Goal: Information Seeking & Learning: Learn about a topic

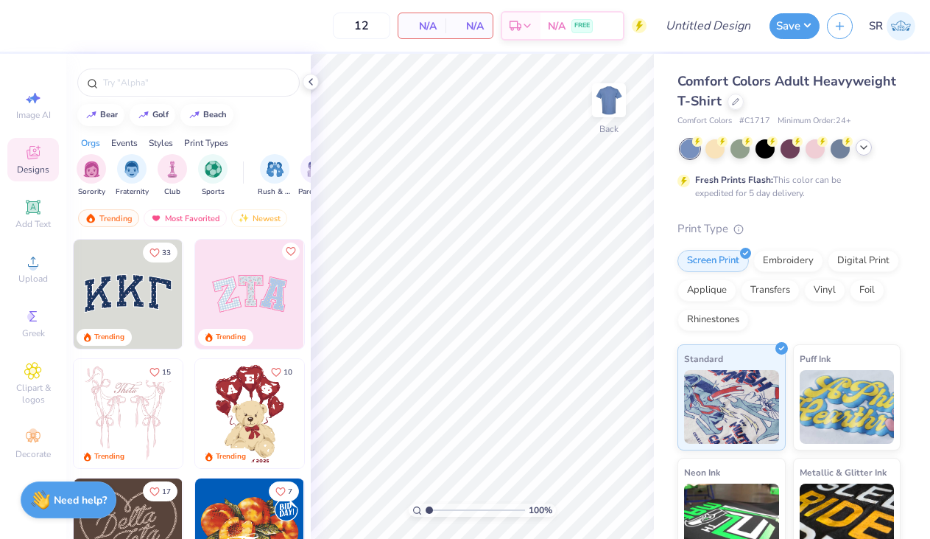
click at [860, 144] on icon at bounding box center [864, 147] width 12 height 12
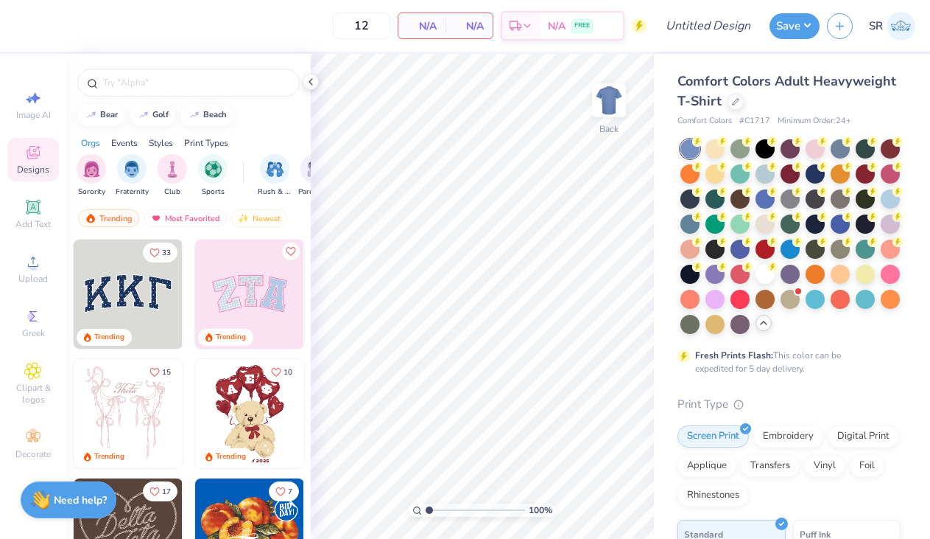
click at [740, 109] on div "Comfort Colors Adult Heavyweight T-Shirt" at bounding box center [789, 91] width 223 height 40
click at [736, 103] on icon at bounding box center [735, 100] width 7 height 7
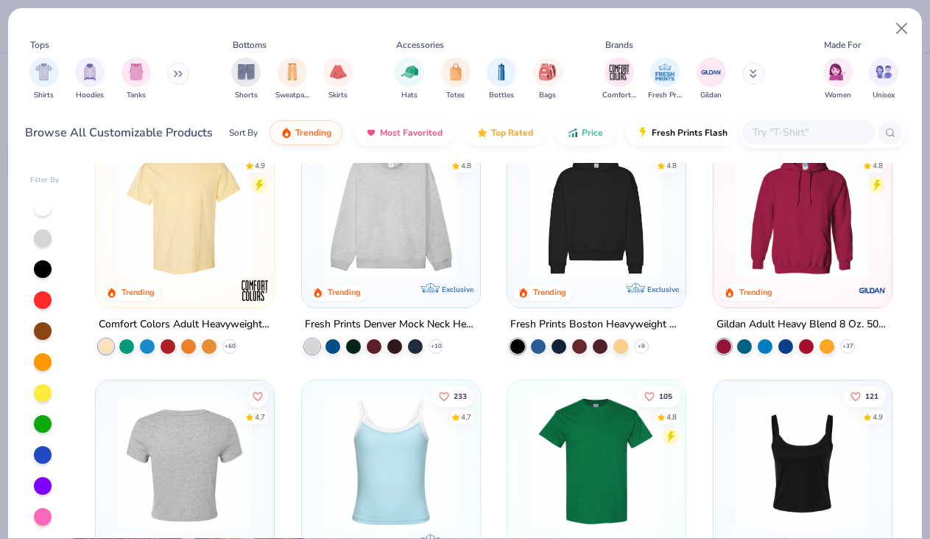
scroll to position [24, 0]
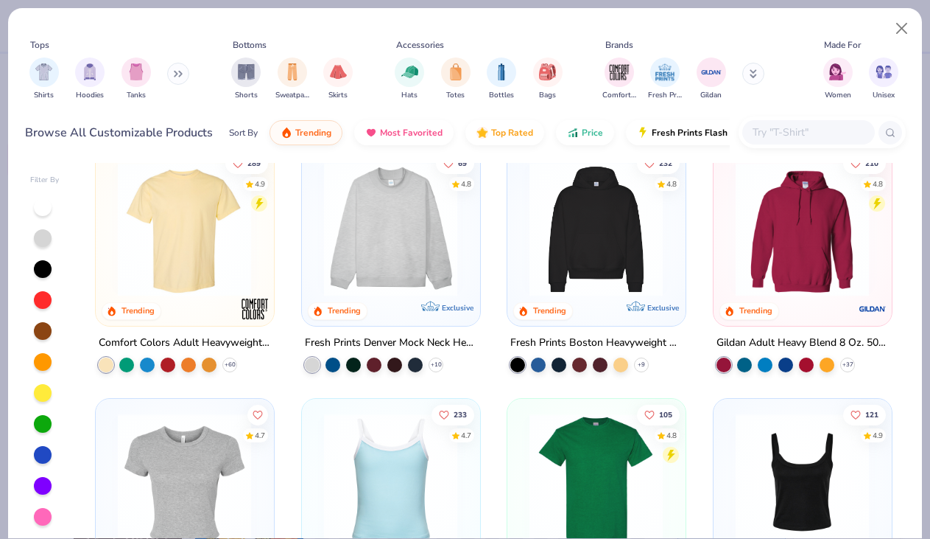
click at [405, 234] on img at bounding box center [391, 229] width 148 height 134
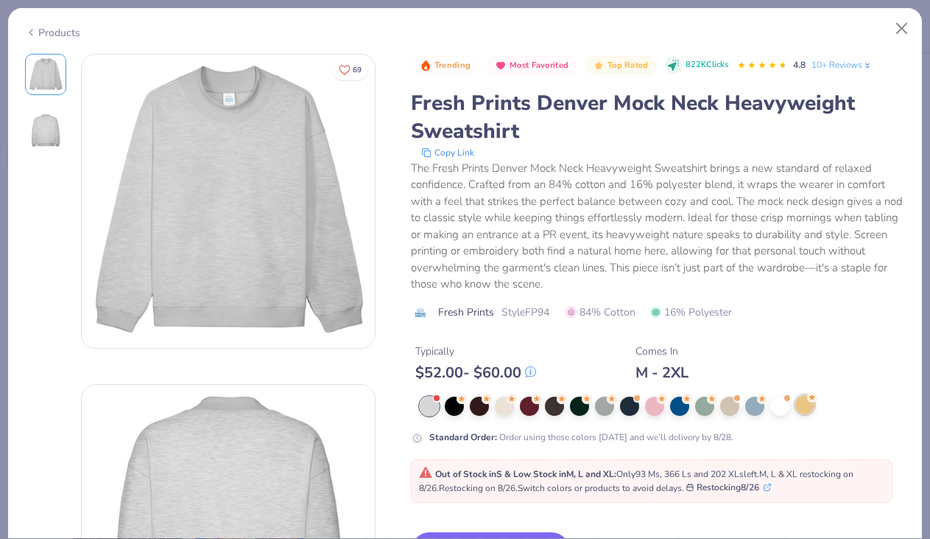
click at [467, 401] on circle at bounding box center [462, 398] width 10 height 10
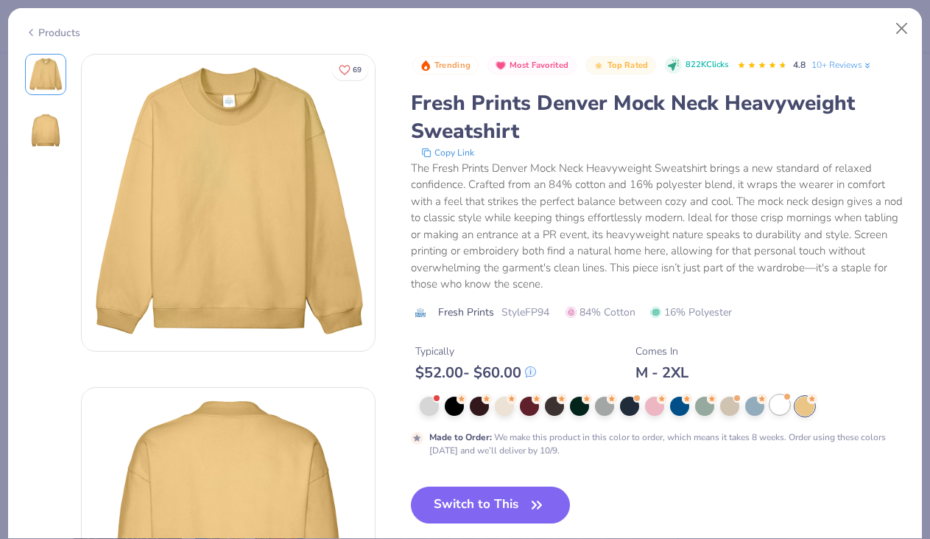
click at [776, 401] on div at bounding box center [780, 404] width 19 height 19
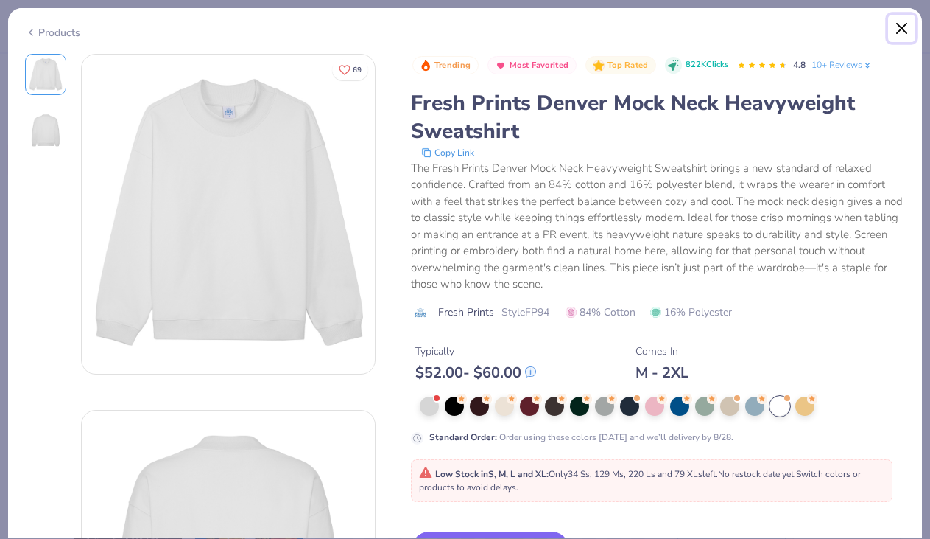
click at [903, 26] on button "Close" at bounding box center [902, 29] width 28 height 28
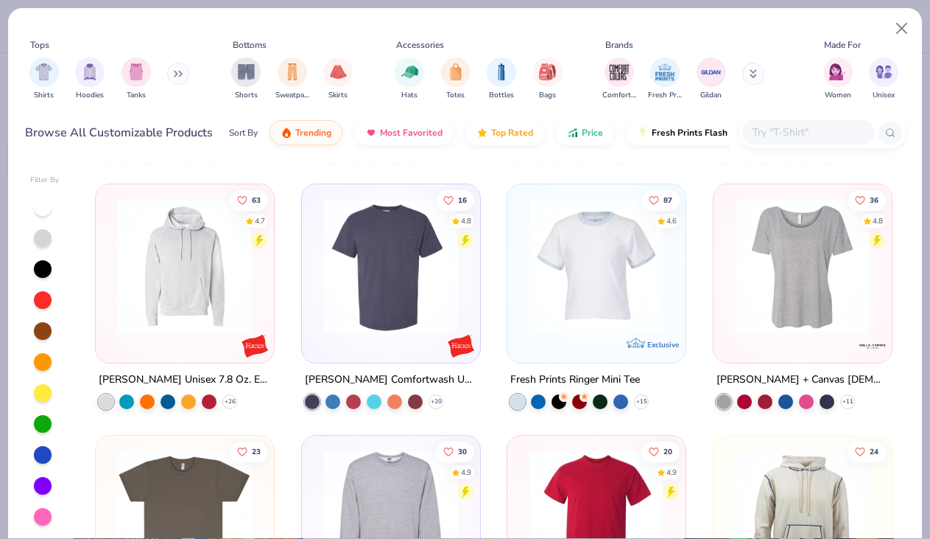
scroll to position [5002, 0]
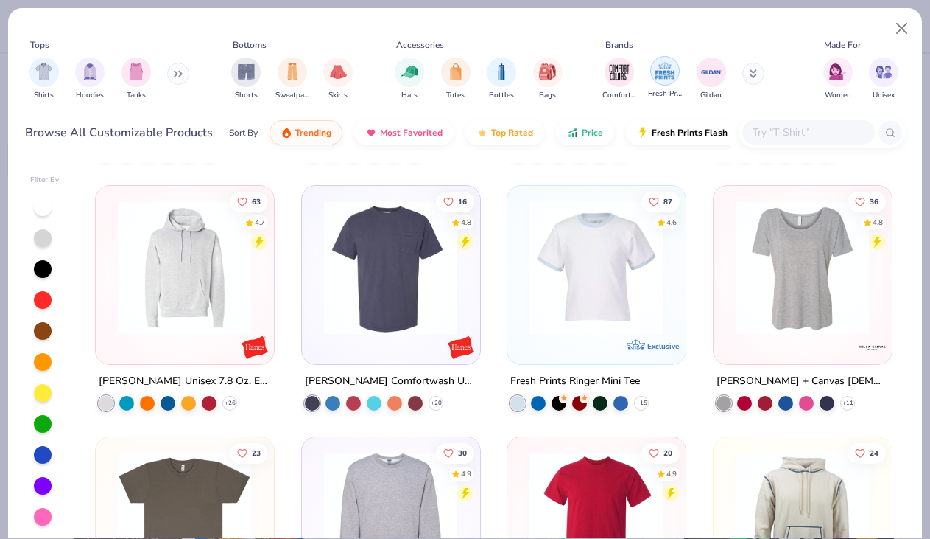
click at [662, 69] on img "filter for Fresh Prints" at bounding box center [665, 71] width 22 height 22
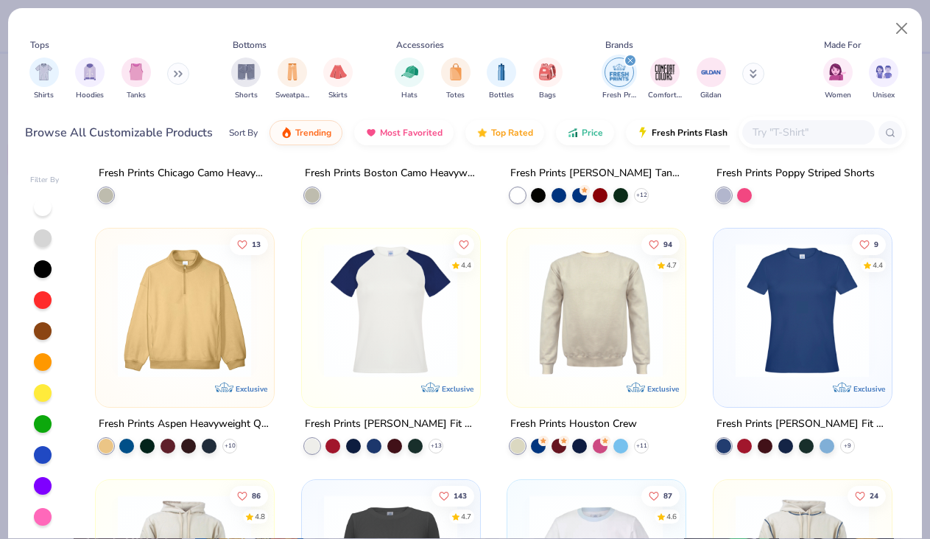
scroll to position [1449, 0]
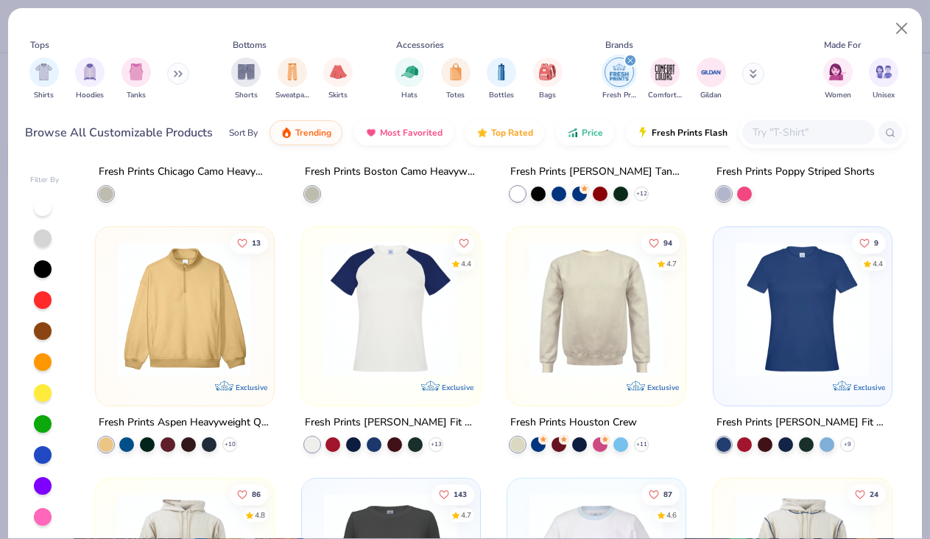
click at [774, 311] on img at bounding box center [803, 309] width 148 height 134
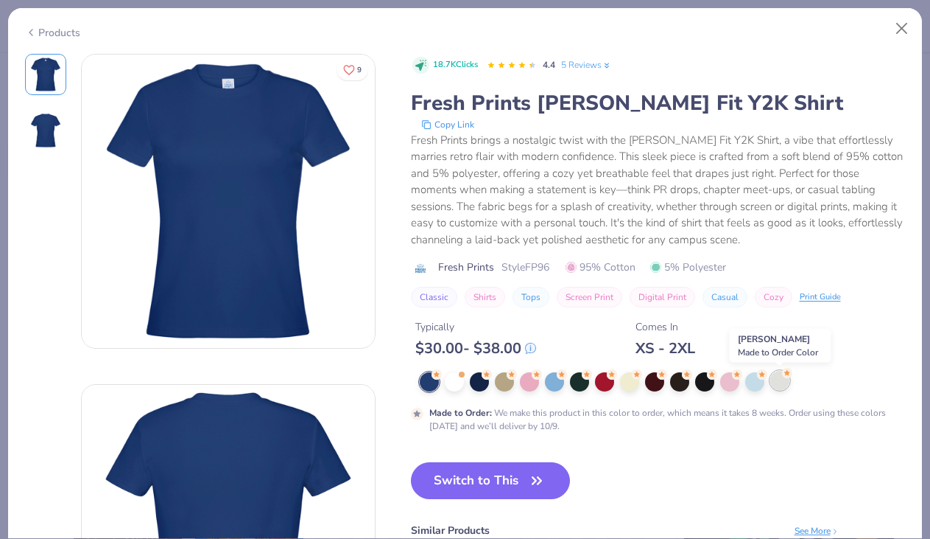
click at [779, 377] on div at bounding box center [780, 380] width 19 height 19
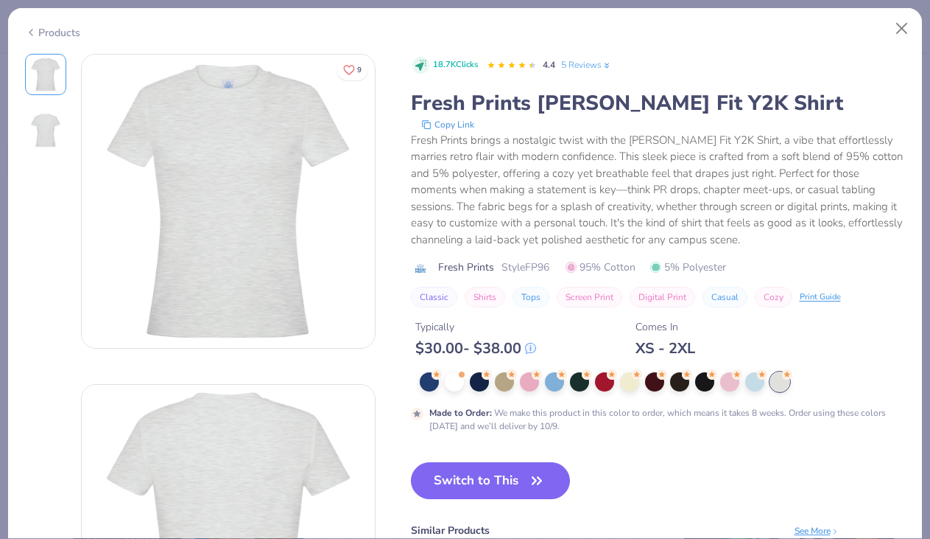
click at [463, 393] on div "Made to Order : We make this product in this color to order, which means it tak…" at bounding box center [658, 402] width 495 height 60
click at [457, 389] on div at bounding box center [454, 380] width 19 height 19
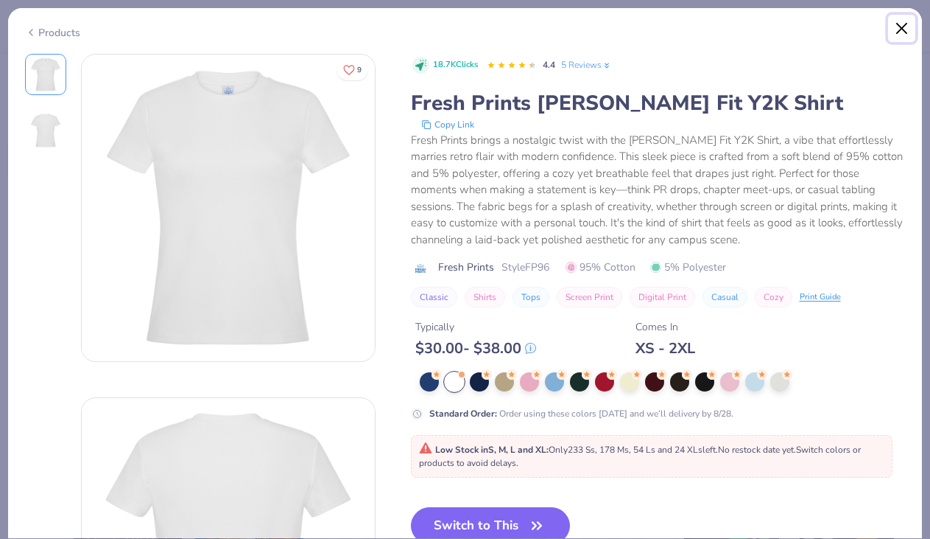
click at [907, 29] on button "Close" at bounding box center [902, 29] width 28 height 28
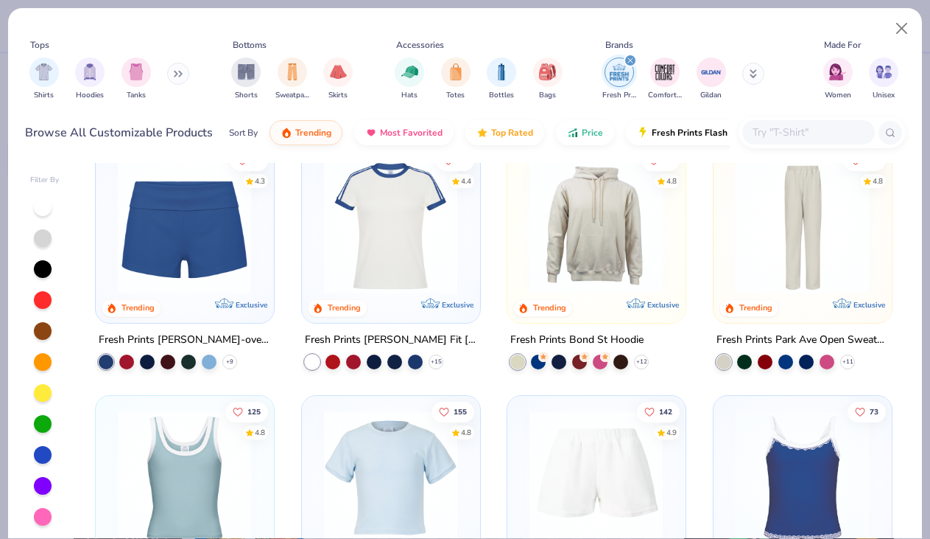
scroll to position [522, 0]
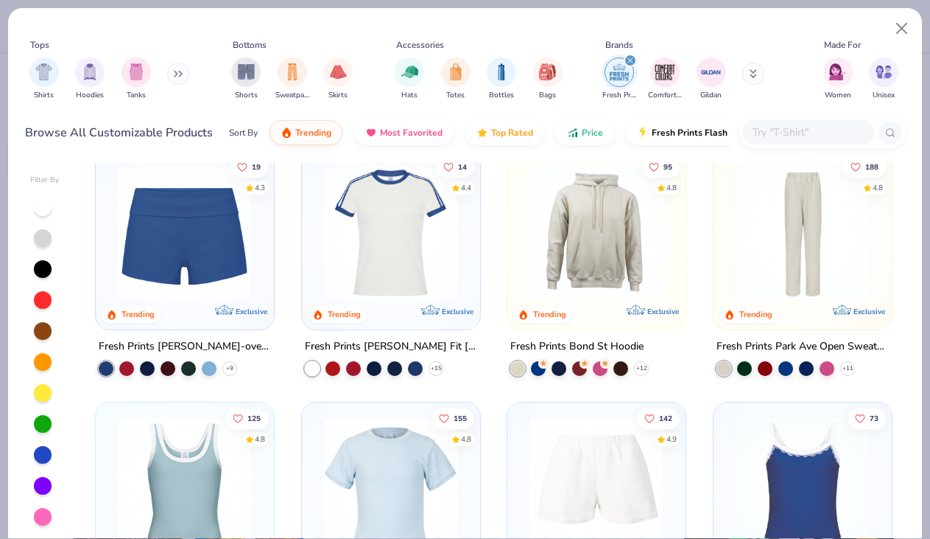
click at [404, 451] on img at bounding box center [391, 483] width 148 height 134
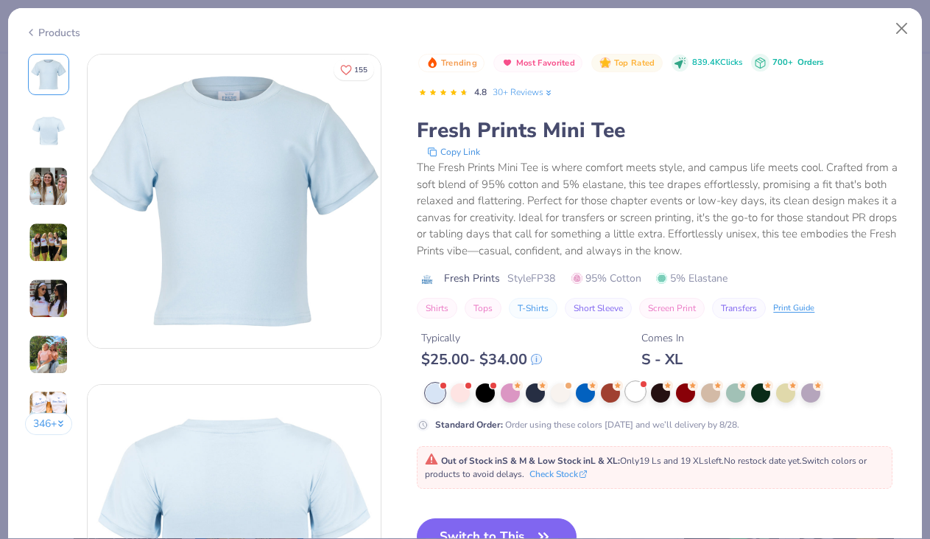
click at [631, 387] on div at bounding box center [635, 391] width 19 height 19
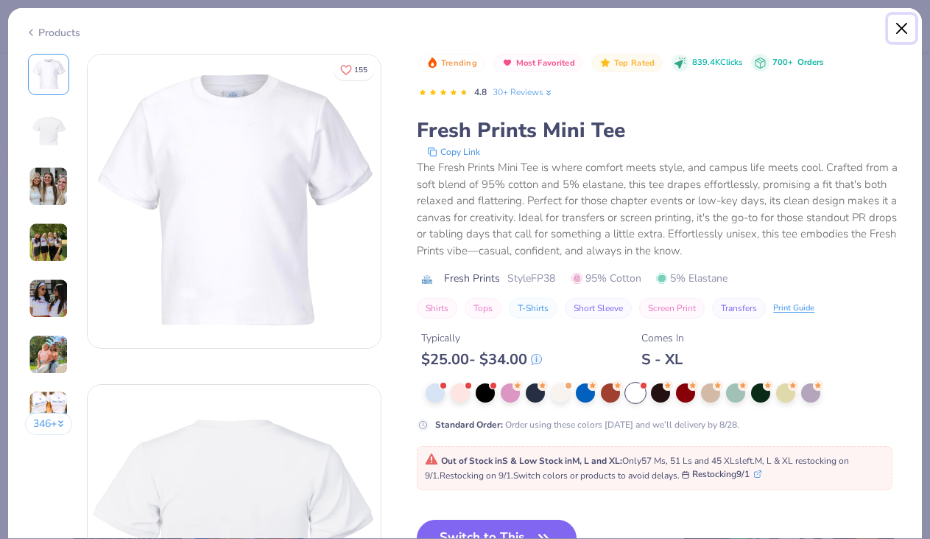
click at [899, 26] on button "Close" at bounding box center [902, 29] width 28 height 28
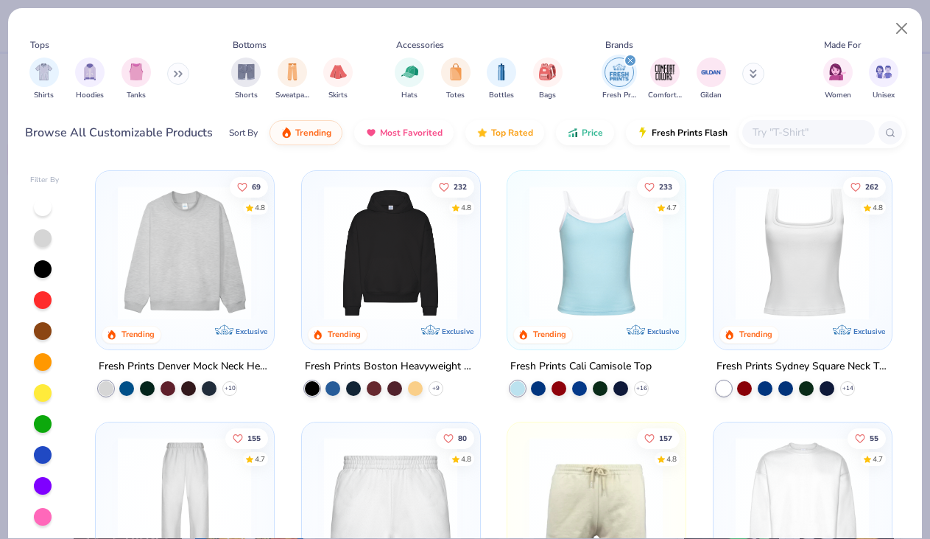
click at [631, 60] on icon "filter for Fresh Prints" at bounding box center [630, 60] width 4 height 4
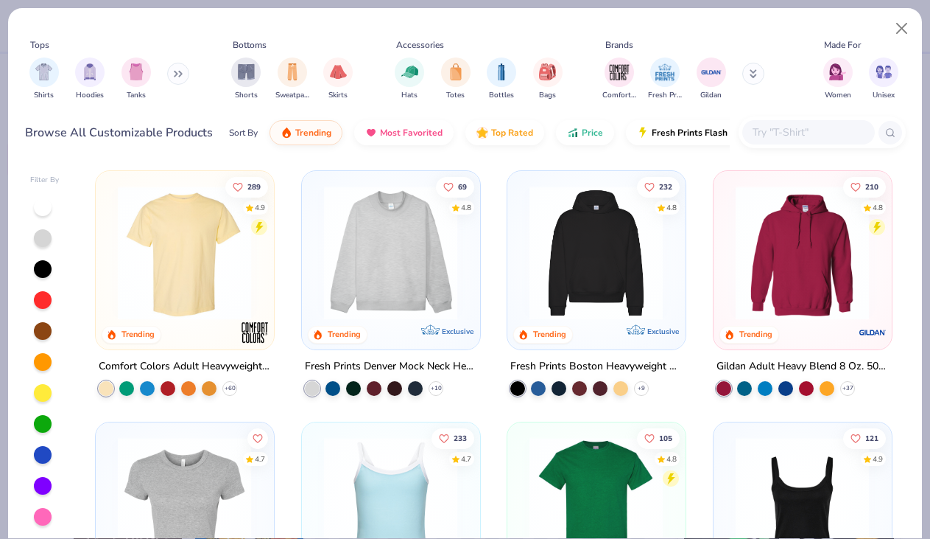
click at [753, 73] on icon at bounding box center [753, 72] width 5 height 2
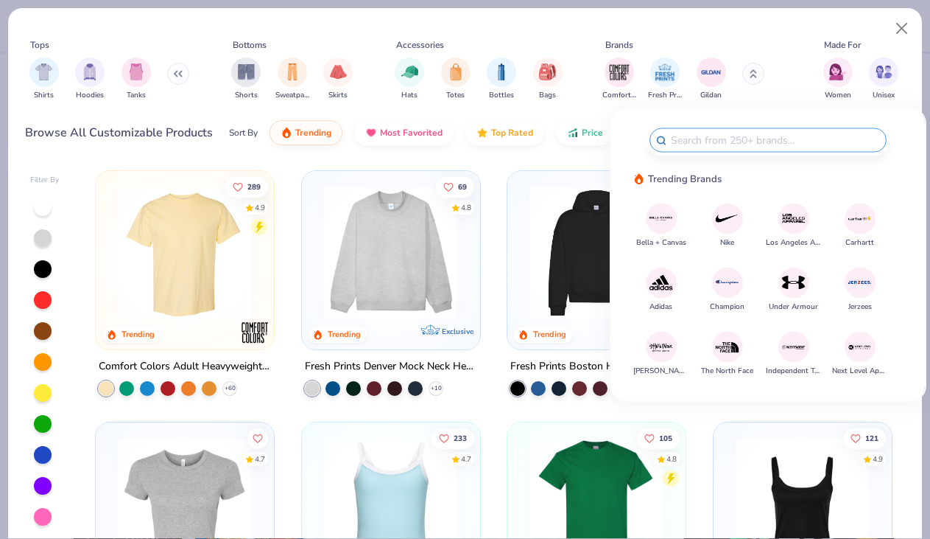
click at [660, 220] on img at bounding box center [661, 219] width 26 height 26
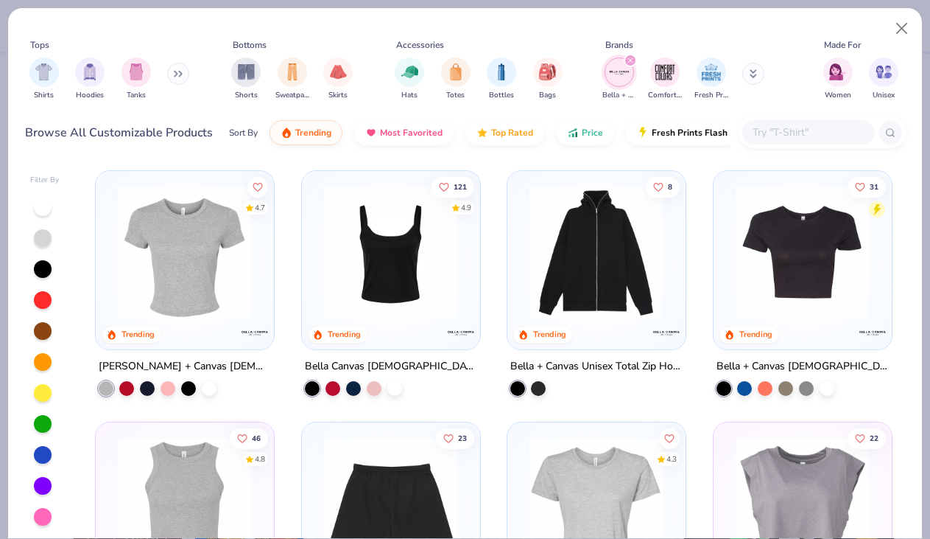
click at [233, 295] on img at bounding box center [185, 253] width 148 height 134
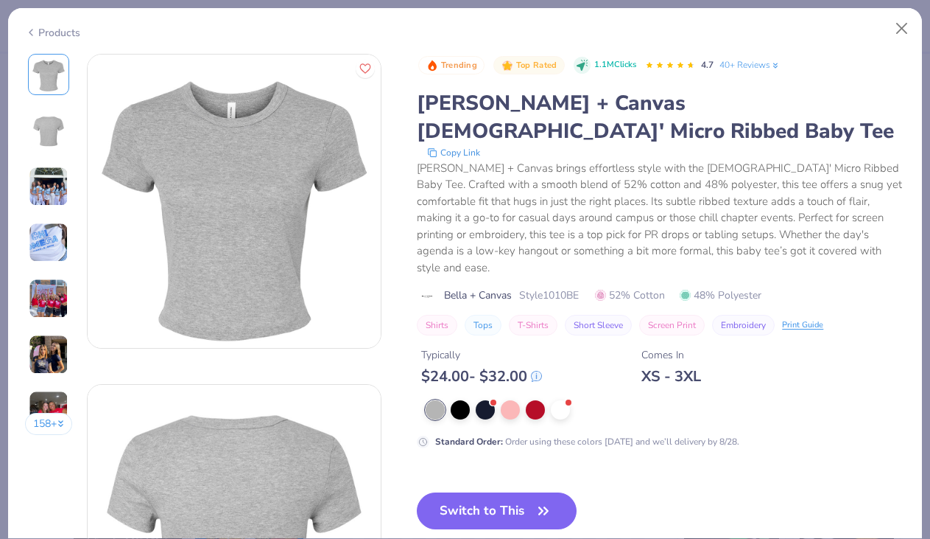
click at [45, 181] on img at bounding box center [49, 186] width 40 height 40
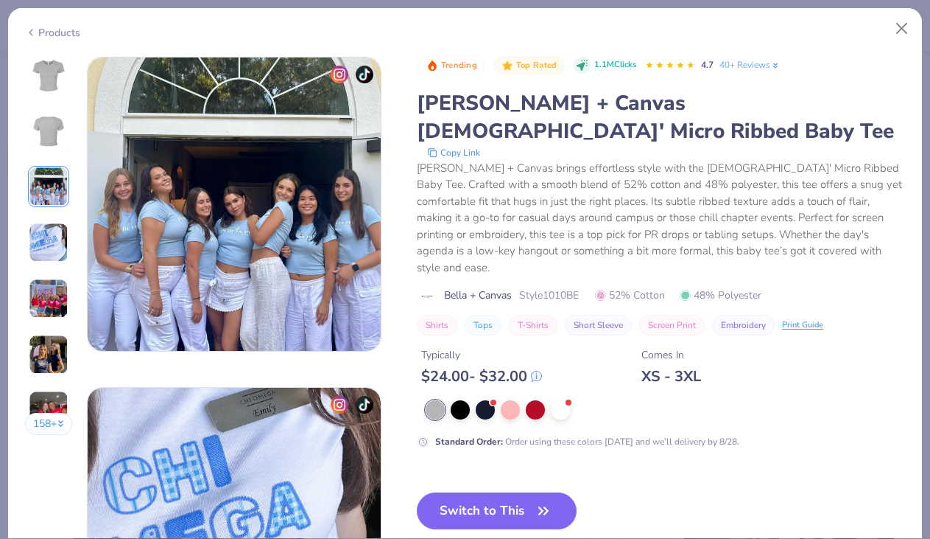
scroll to position [660, 0]
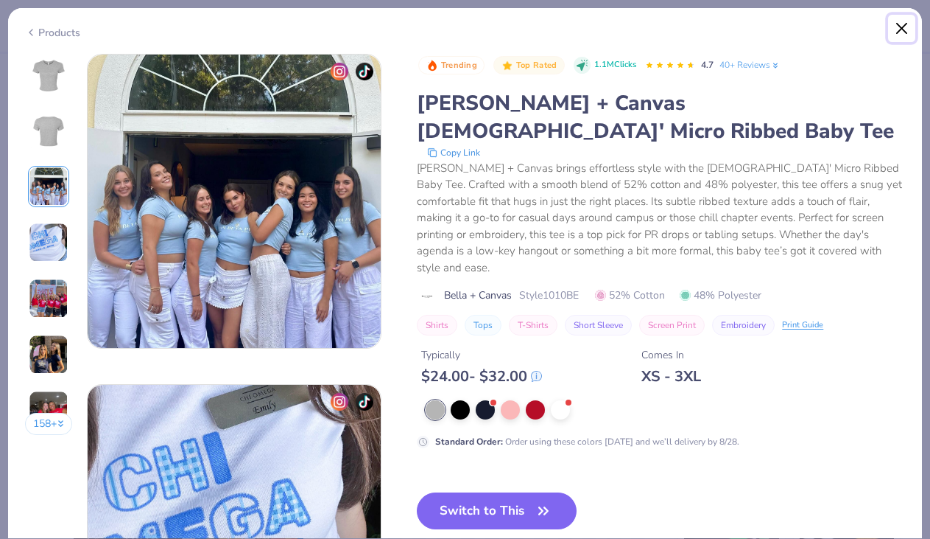
click at [900, 27] on button "Close" at bounding box center [902, 29] width 28 height 28
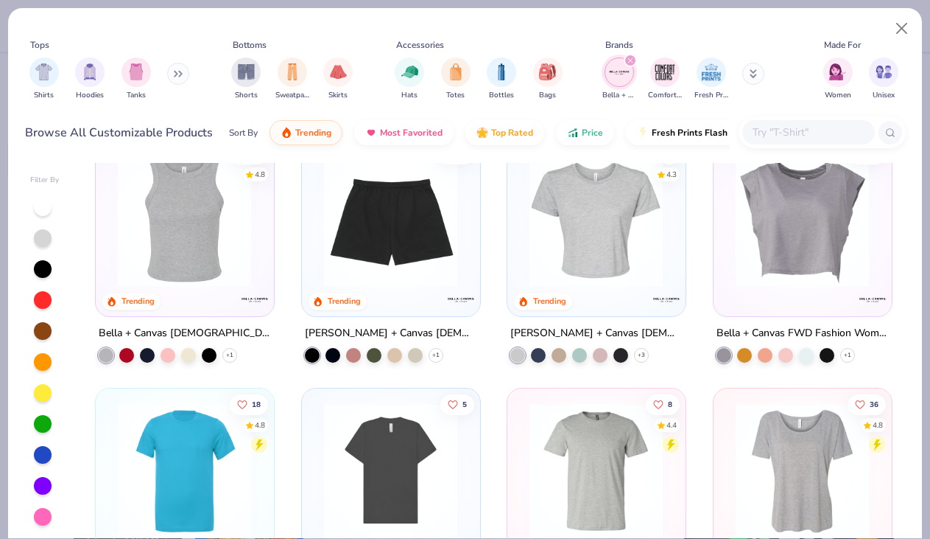
scroll to position [289, 0]
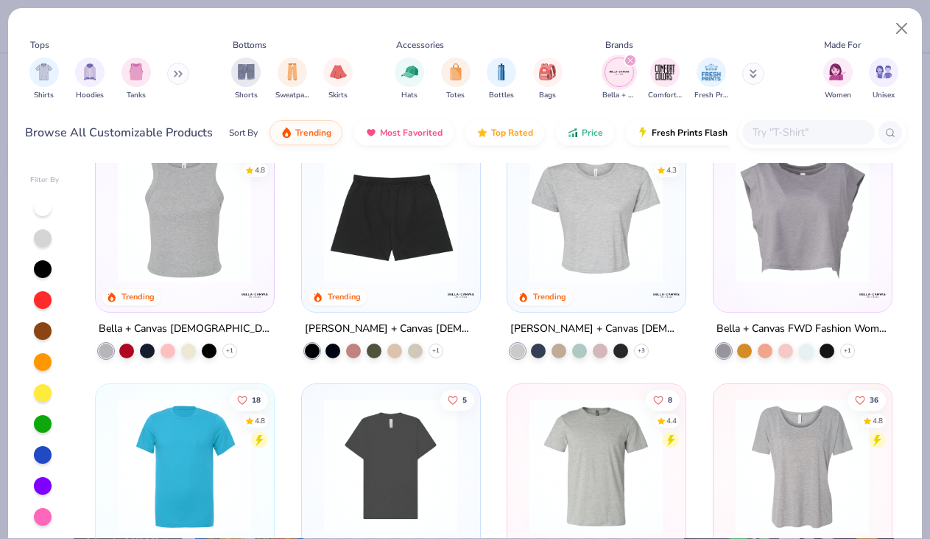
click at [597, 254] on img at bounding box center [596, 214] width 148 height 134
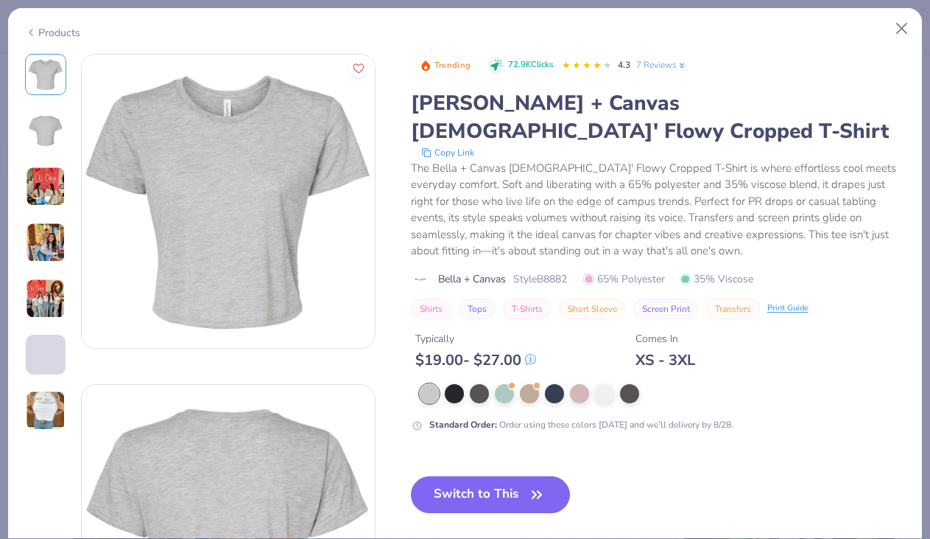
click at [49, 306] on img at bounding box center [46, 298] width 40 height 40
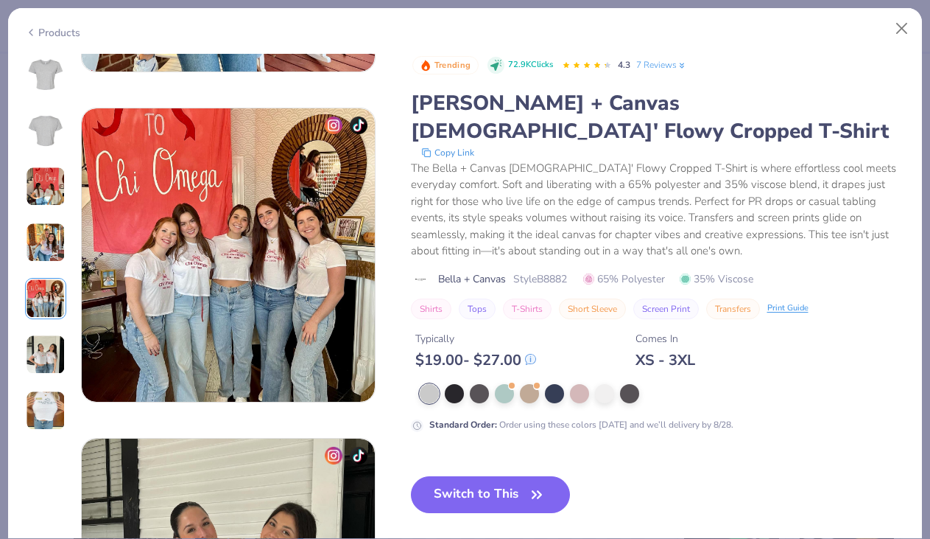
scroll to position [1320, 0]
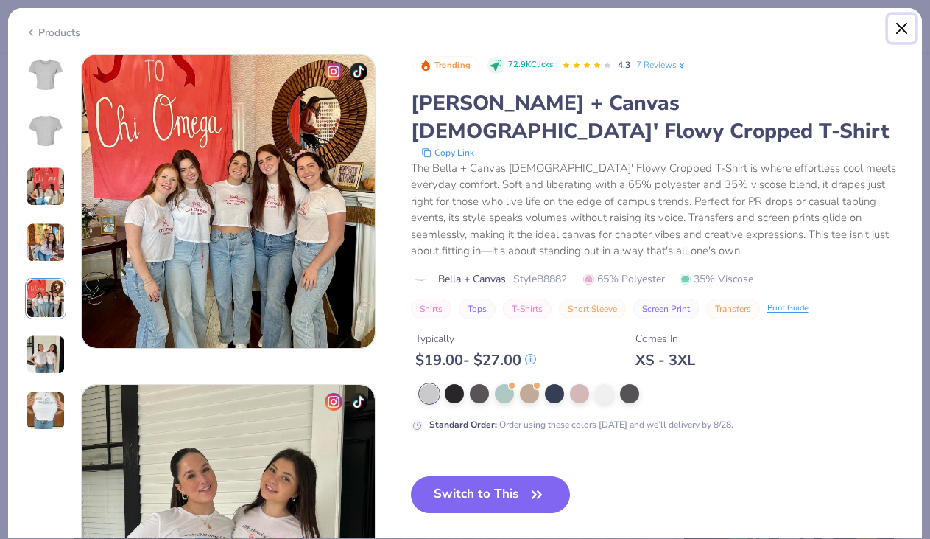
click at [906, 22] on button "Close" at bounding box center [902, 29] width 28 height 28
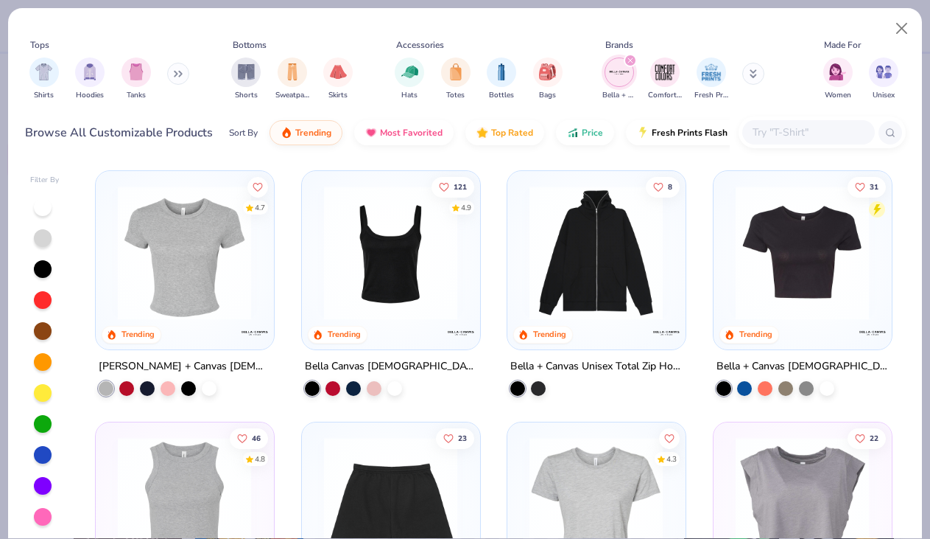
click at [199, 283] on img at bounding box center [185, 253] width 148 height 134
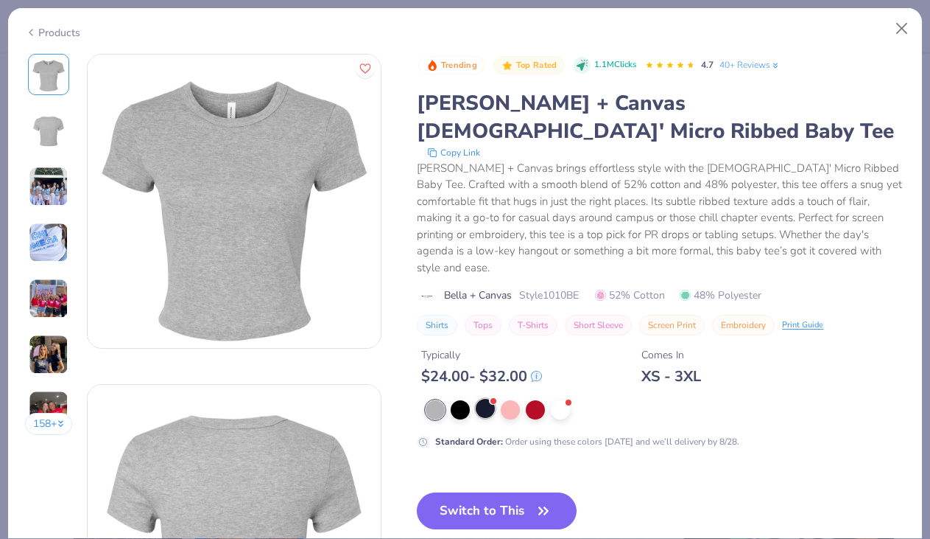
click at [482, 399] on div at bounding box center [485, 408] width 19 height 19
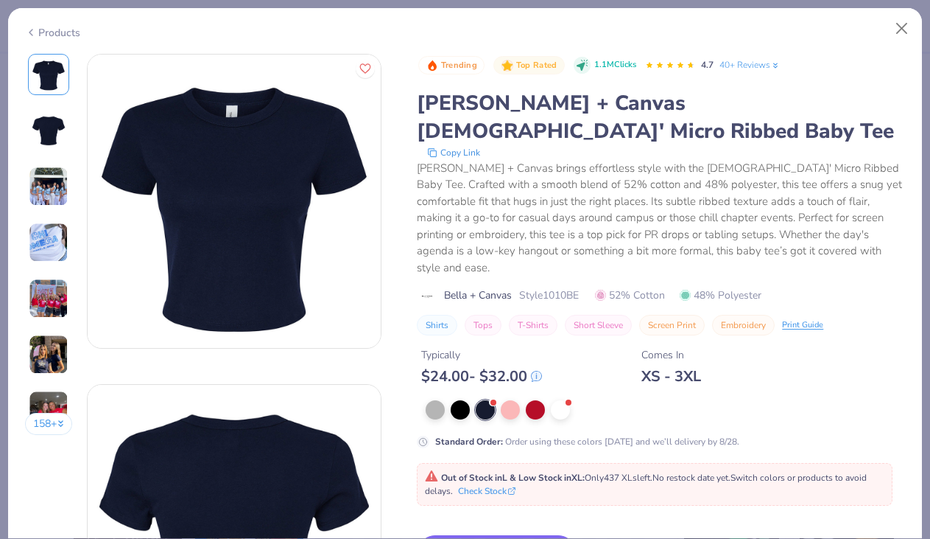
click at [61, 352] on img at bounding box center [49, 354] width 40 height 40
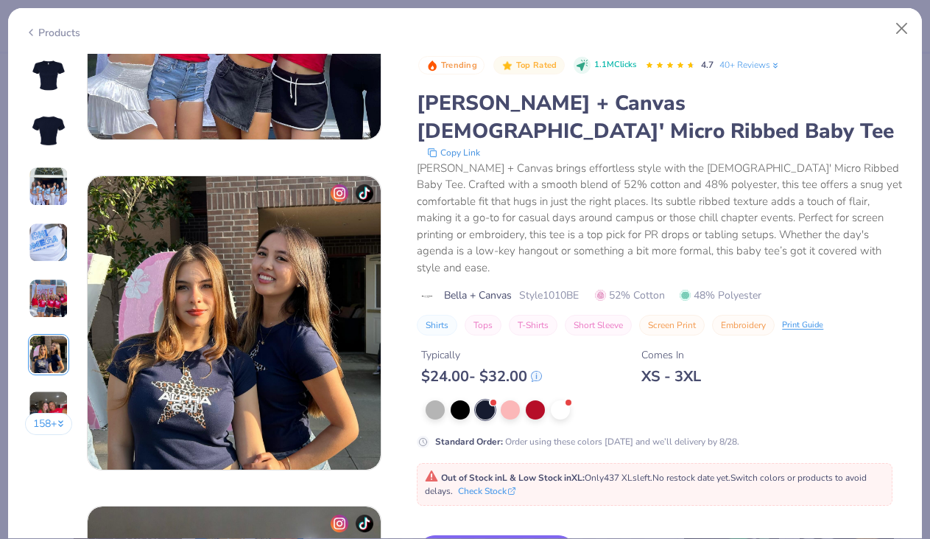
scroll to position [1650, 0]
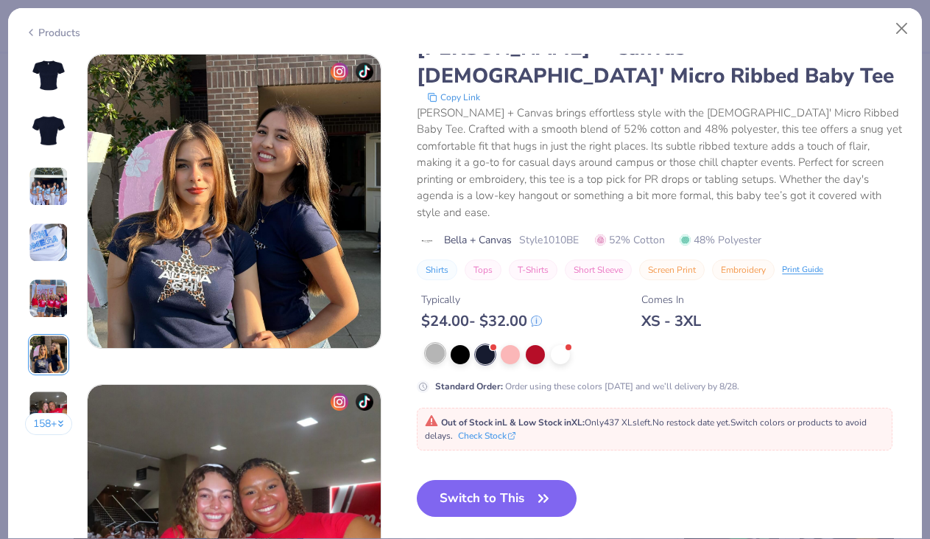
click at [438, 351] on div at bounding box center [435, 352] width 19 height 19
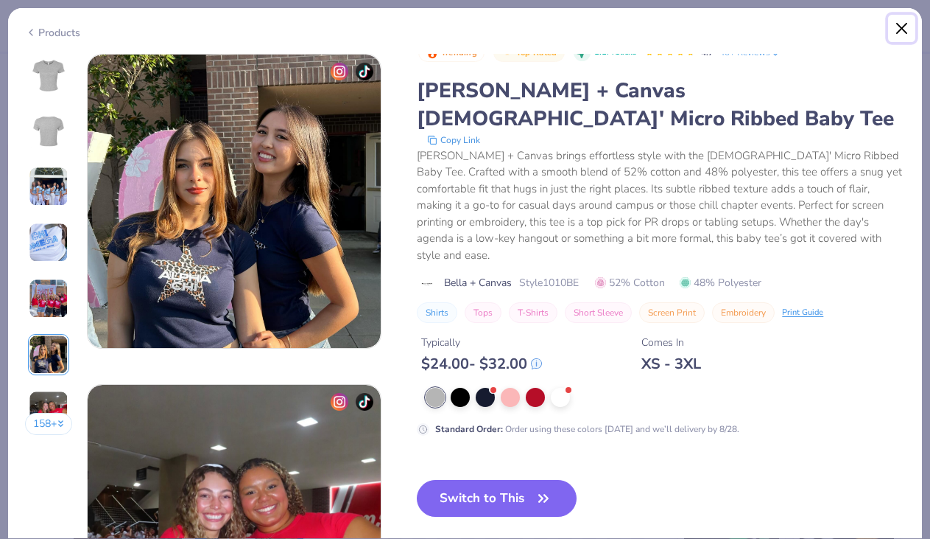
click at [905, 24] on button "Close" at bounding box center [902, 29] width 28 height 28
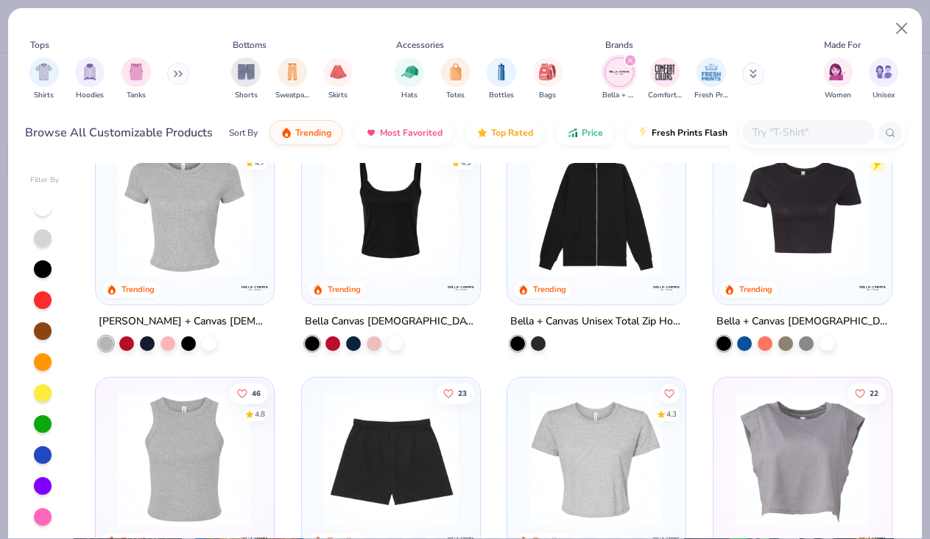
scroll to position [80, 0]
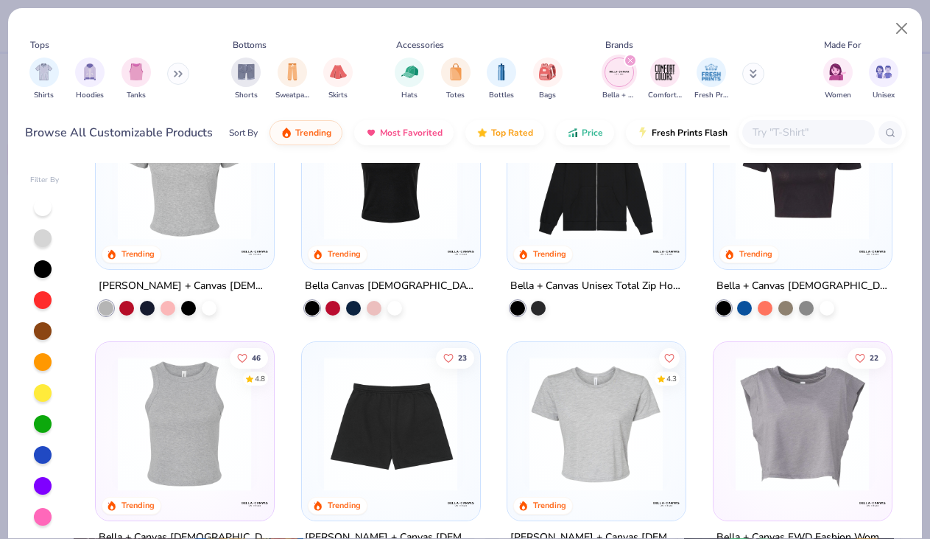
click at [42, 211] on div at bounding box center [43, 207] width 18 height 18
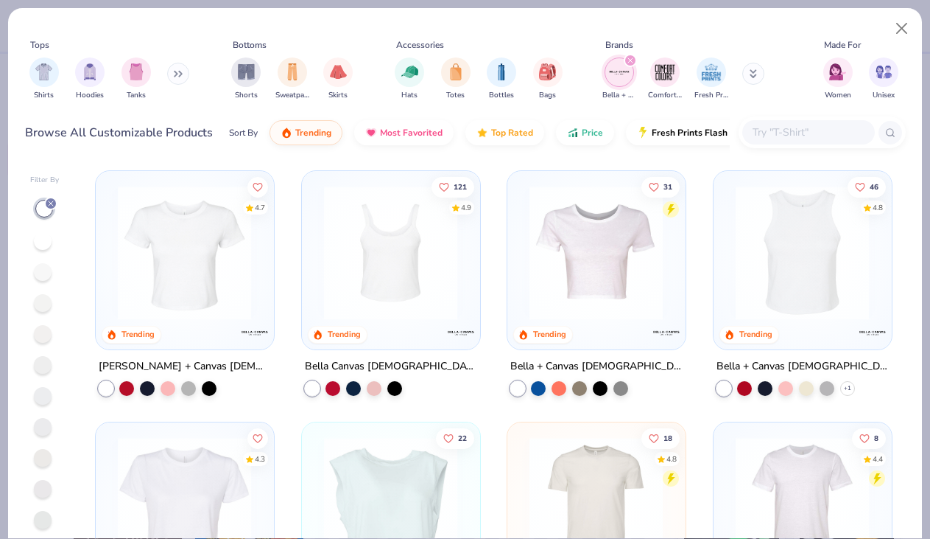
click at [176, 271] on img at bounding box center [185, 253] width 148 height 134
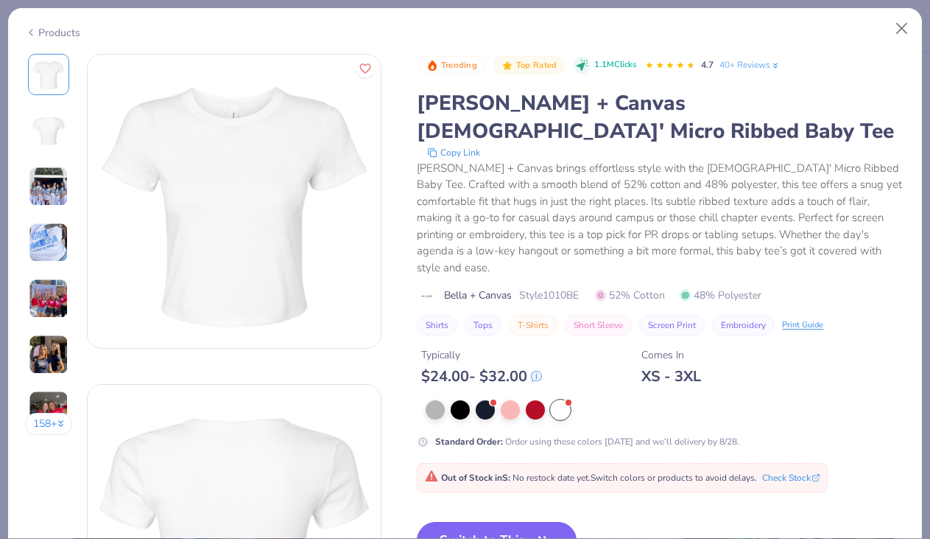
click at [457, 522] on button "Switch to This" at bounding box center [497, 540] width 160 height 37
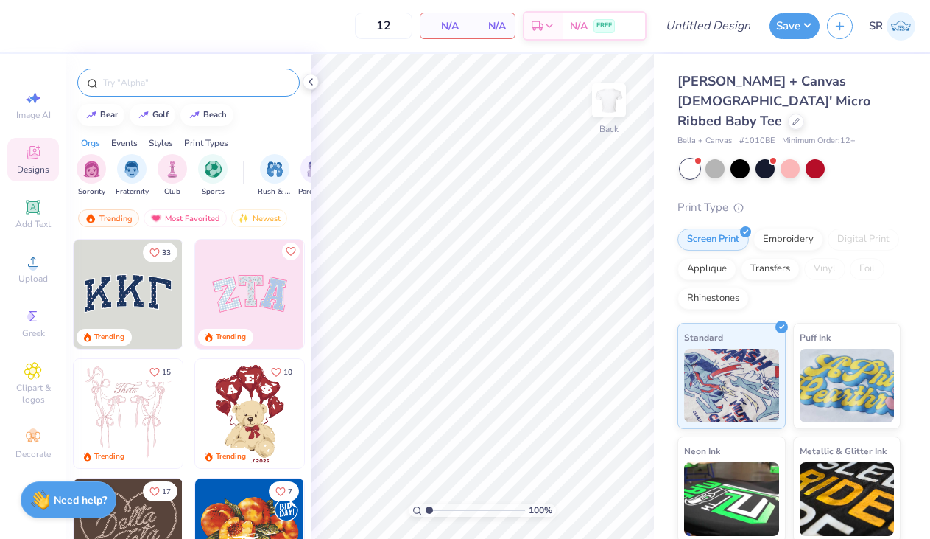
click at [198, 76] on input "text" at bounding box center [196, 82] width 189 height 15
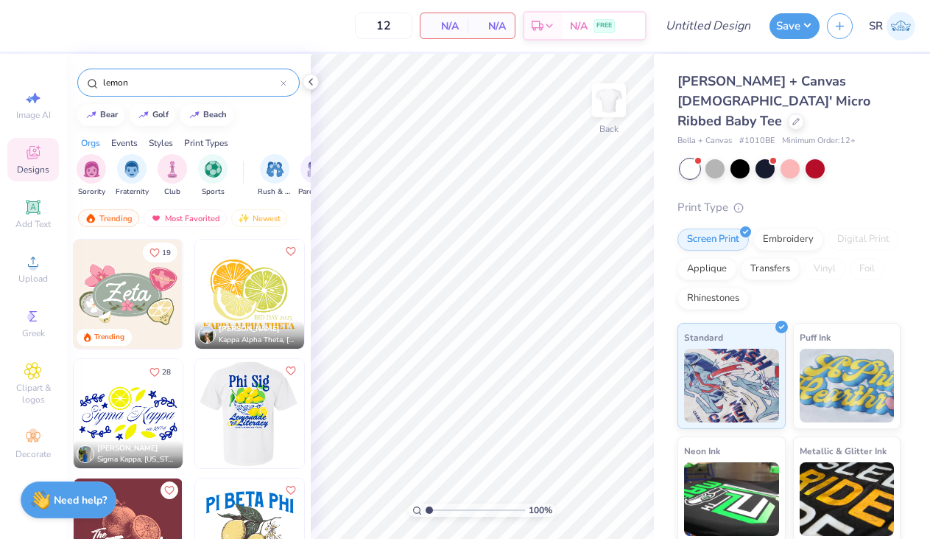
type input "lemon"
click at [143, 406] on img at bounding box center [128, 413] width 109 height 109
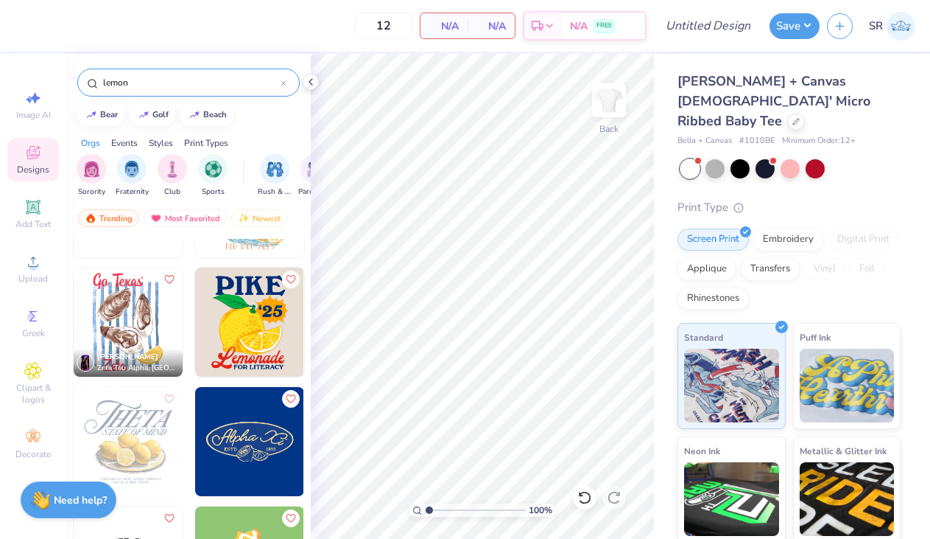
scroll to position [1031, 0]
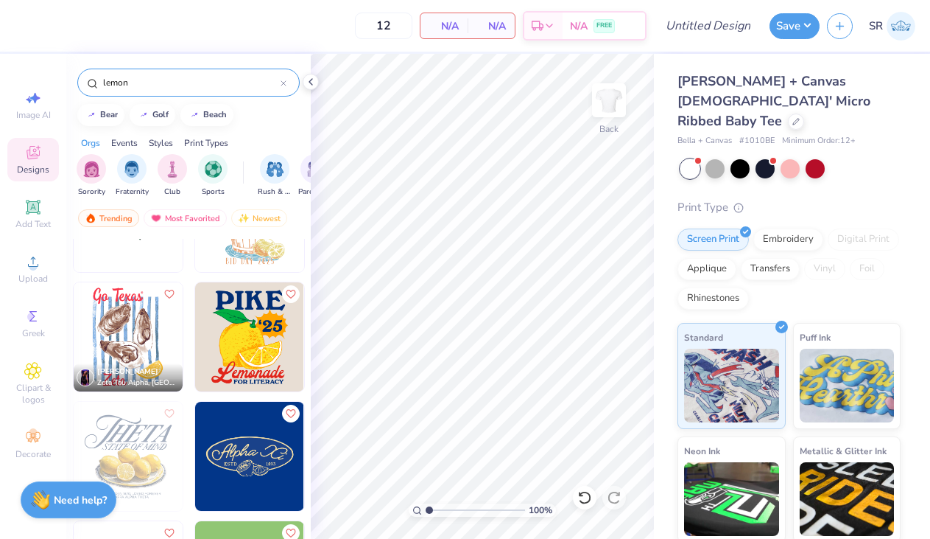
click at [132, 339] on img at bounding box center [128, 336] width 109 height 109
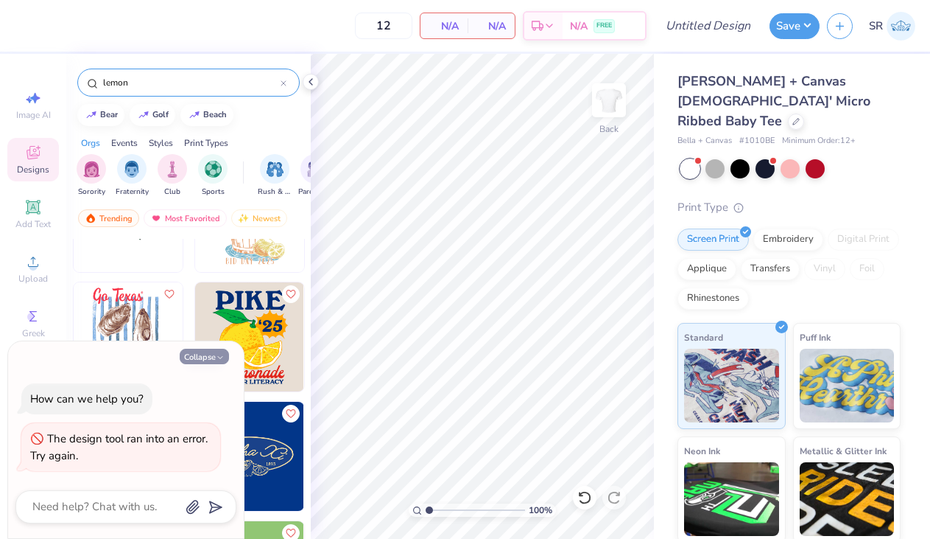
click at [217, 354] on icon "button" at bounding box center [220, 357] width 9 height 9
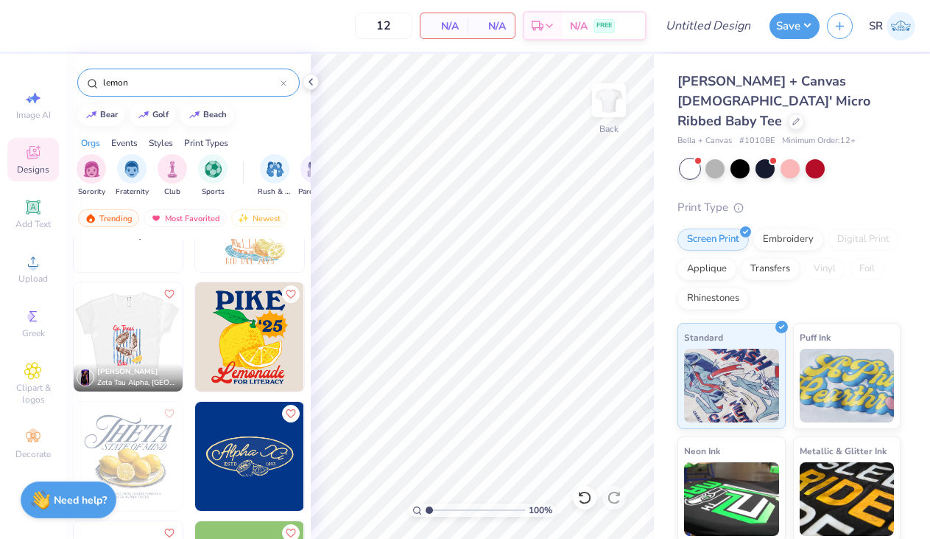
click at [166, 329] on img at bounding box center [127, 336] width 109 height 109
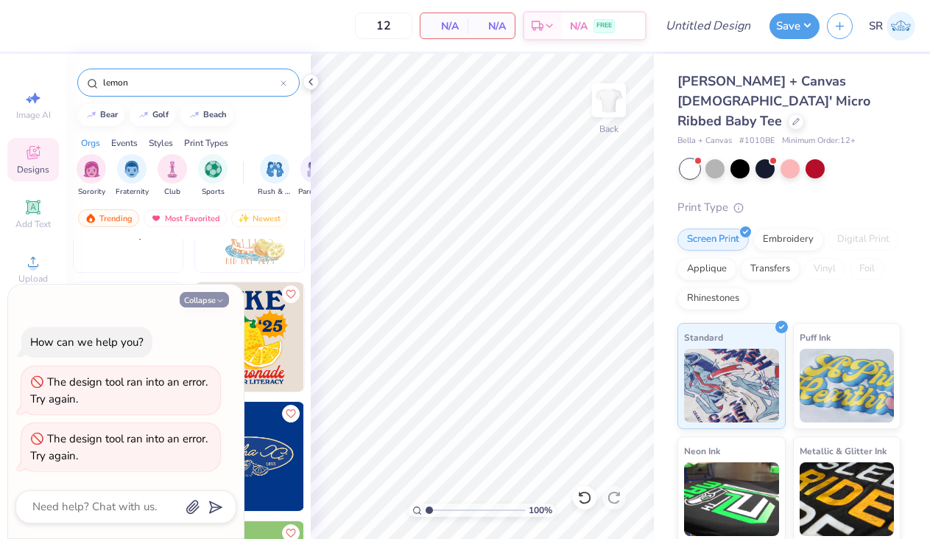
click at [214, 302] on button "Collapse" at bounding box center [204, 299] width 49 height 15
type textarea "x"
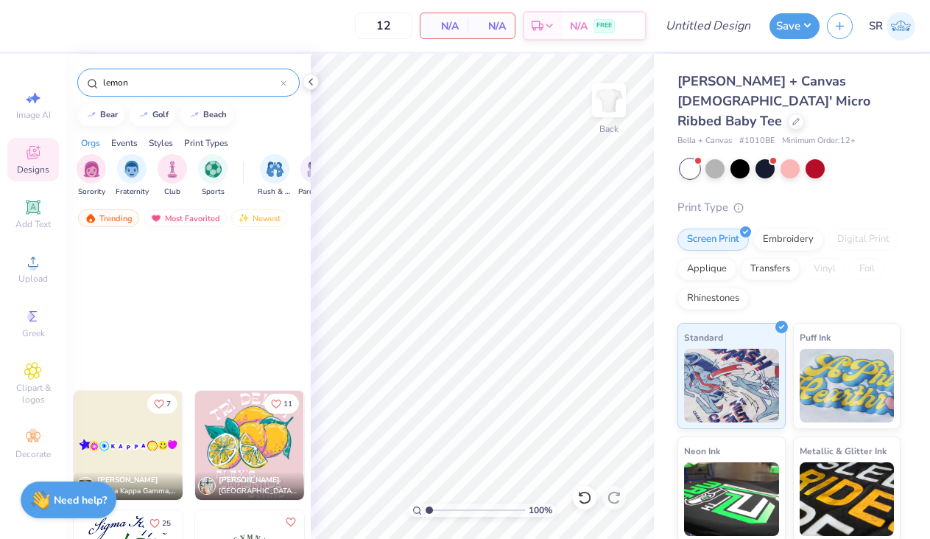
scroll to position [3215, 0]
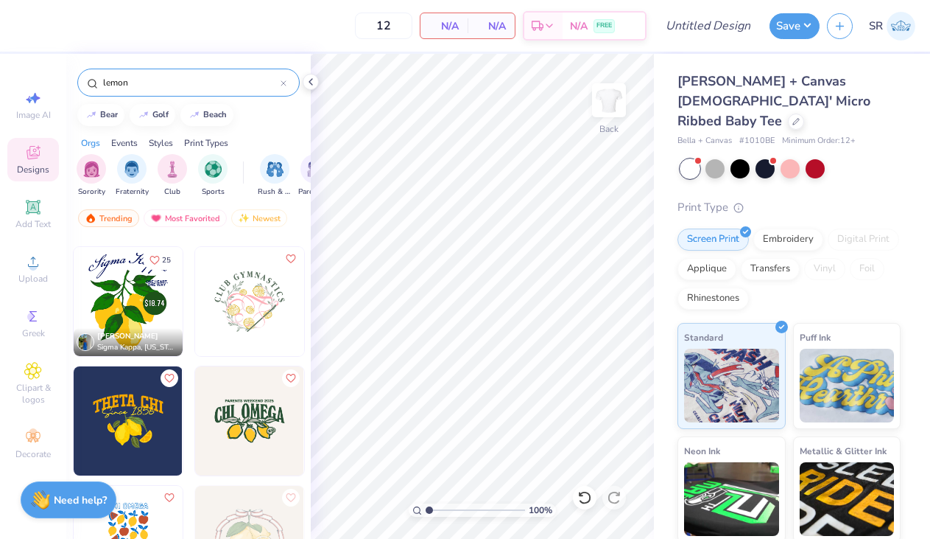
click at [137, 313] on img at bounding box center [128, 301] width 109 height 109
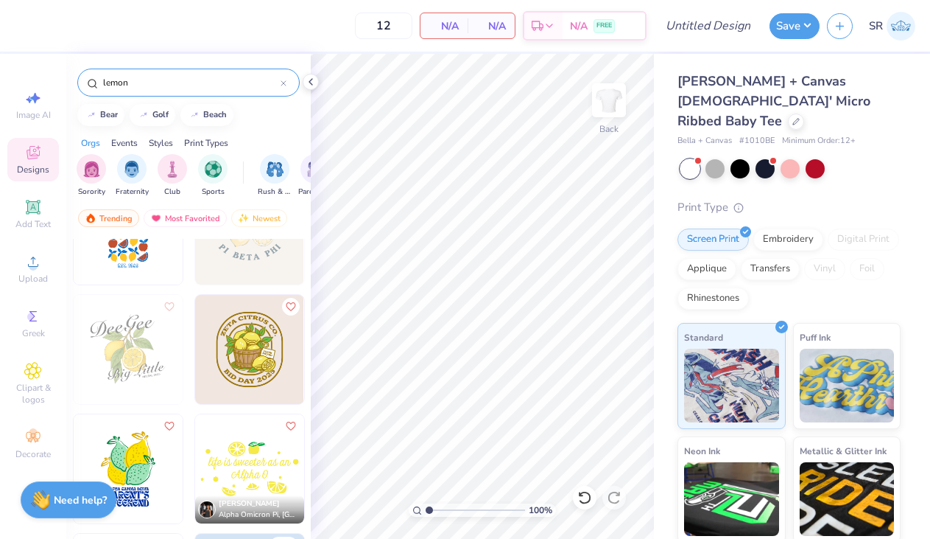
scroll to position [3703, 0]
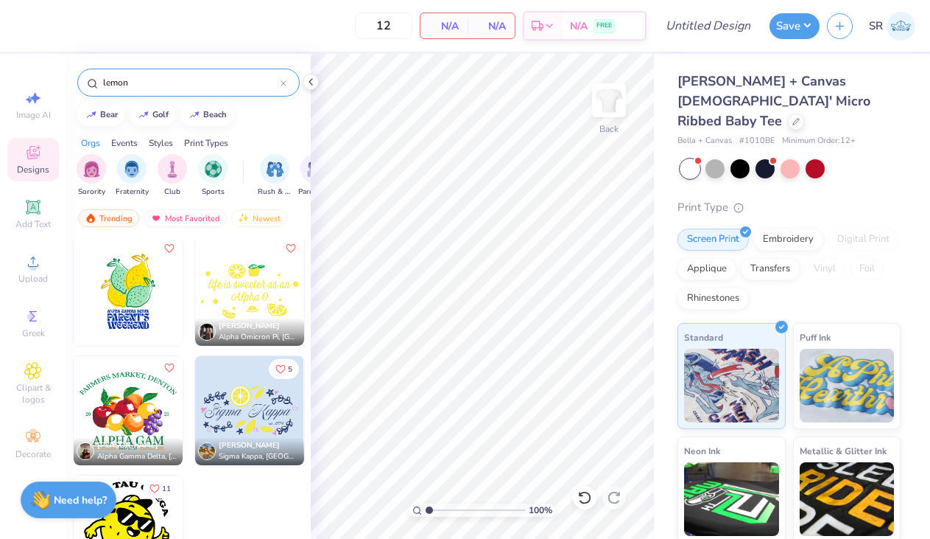
click at [153, 76] on input "lemon" at bounding box center [191, 82] width 179 height 15
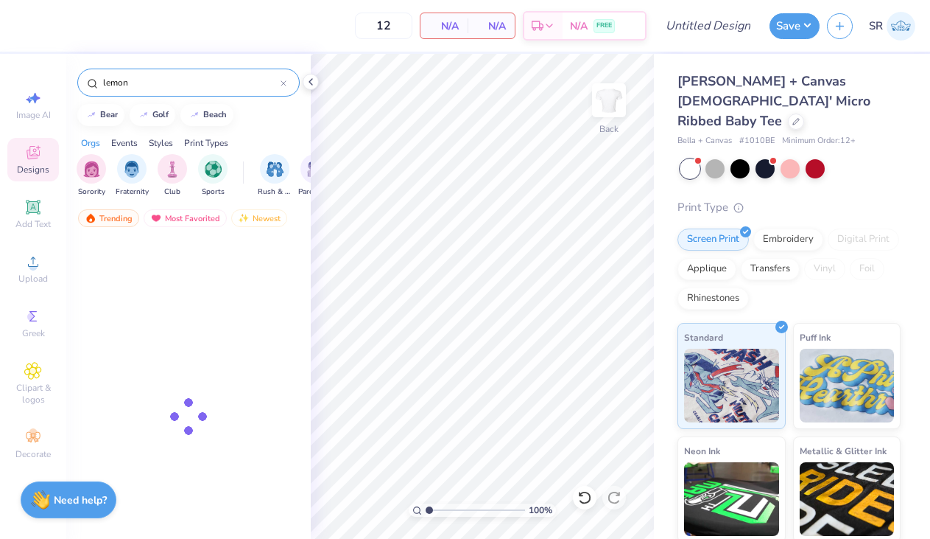
click at [154, 77] on input "lemon" at bounding box center [191, 82] width 179 height 15
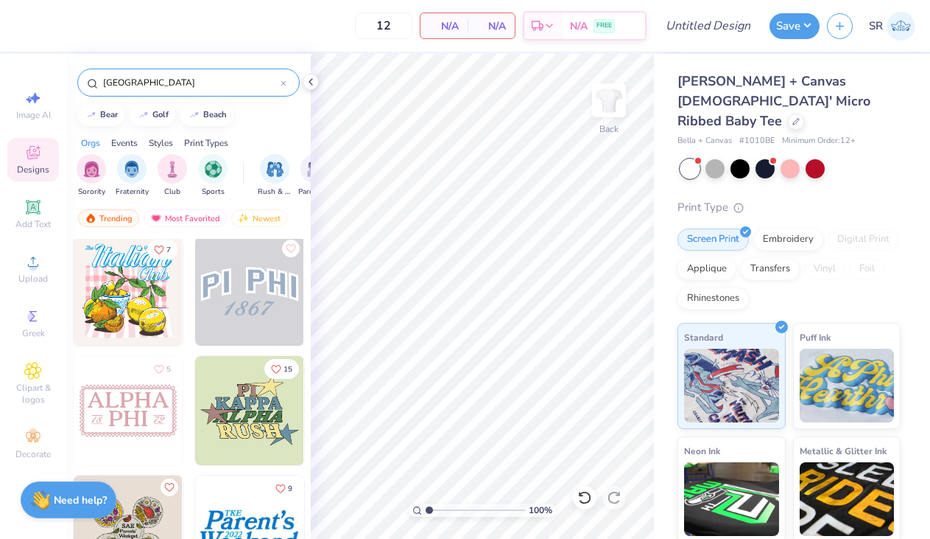
scroll to position [0, 0]
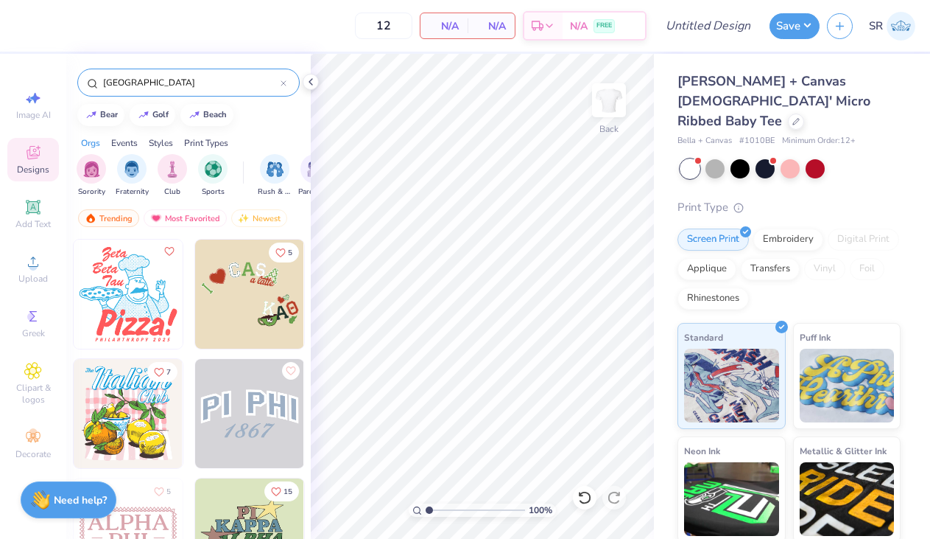
click at [154, 88] on input "[GEOGRAPHIC_DATA]" at bounding box center [191, 82] width 179 height 15
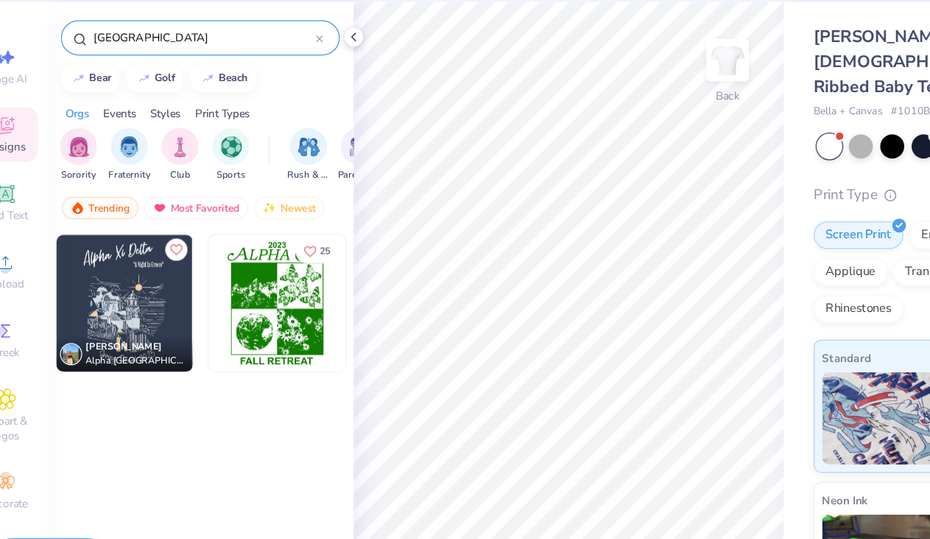
type input "[GEOGRAPHIC_DATA]"
click at [284, 86] on icon at bounding box center [284, 83] width 6 height 6
